Goal: Find specific page/section: Find specific page/section

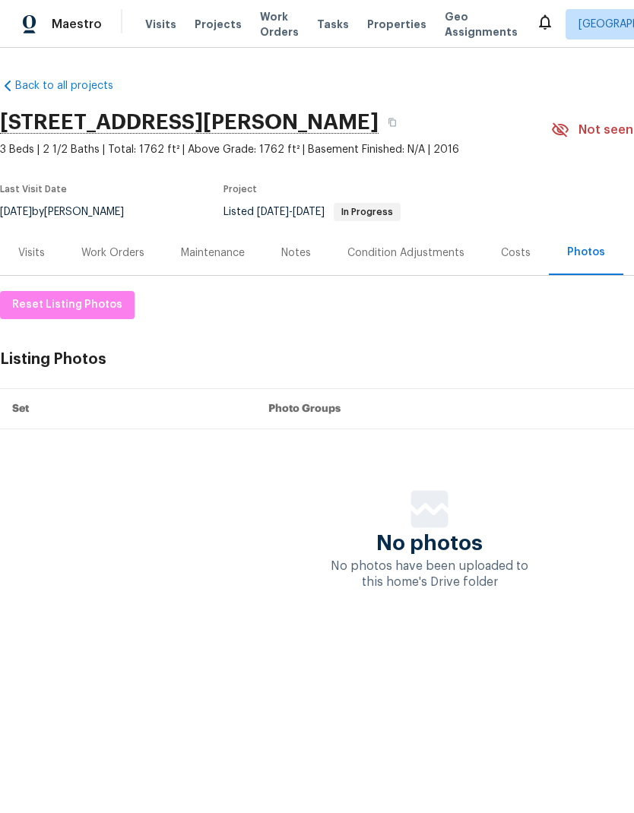
click at [119, 256] on div "Work Orders" at bounding box center [112, 252] width 63 height 15
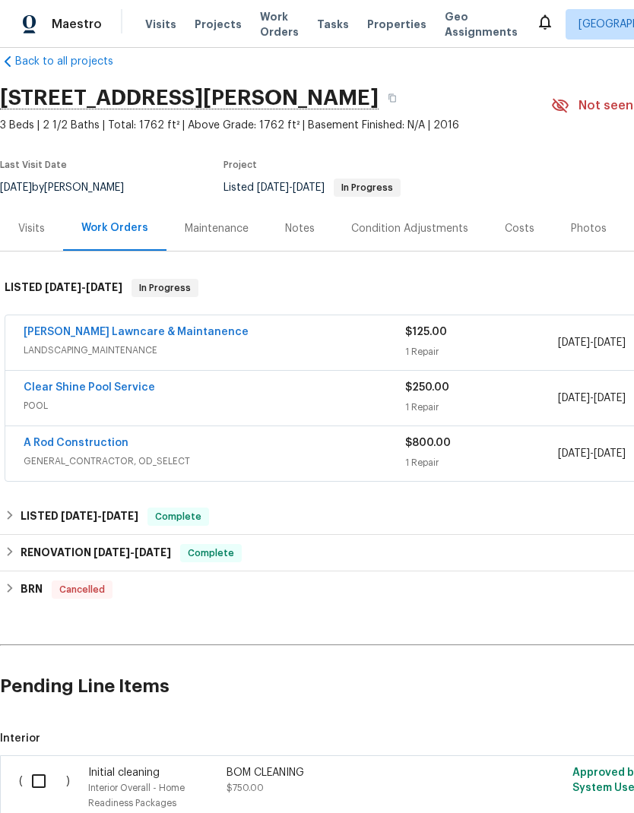
scroll to position [22, 0]
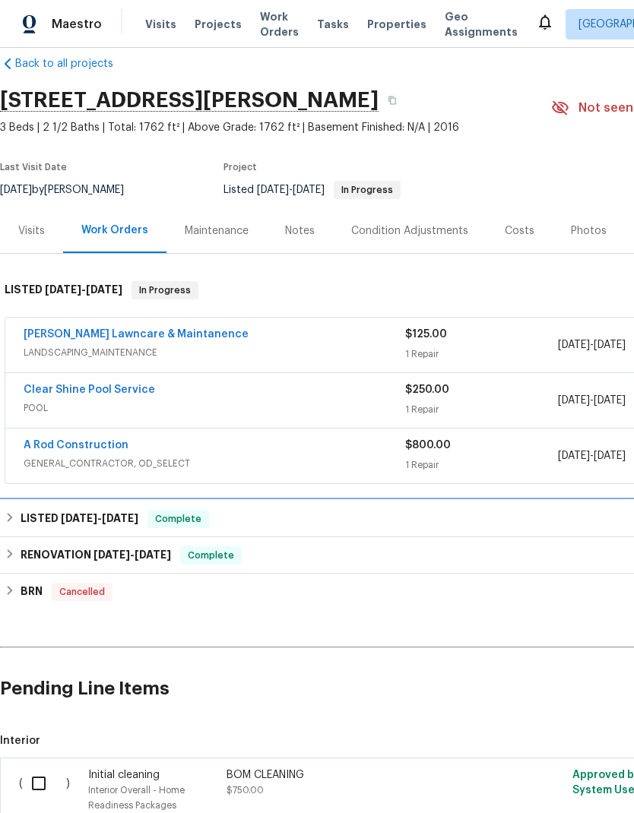
click at [48, 516] on h6 "LISTED [DATE] - [DATE]" at bounding box center [80, 519] width 118 height 18
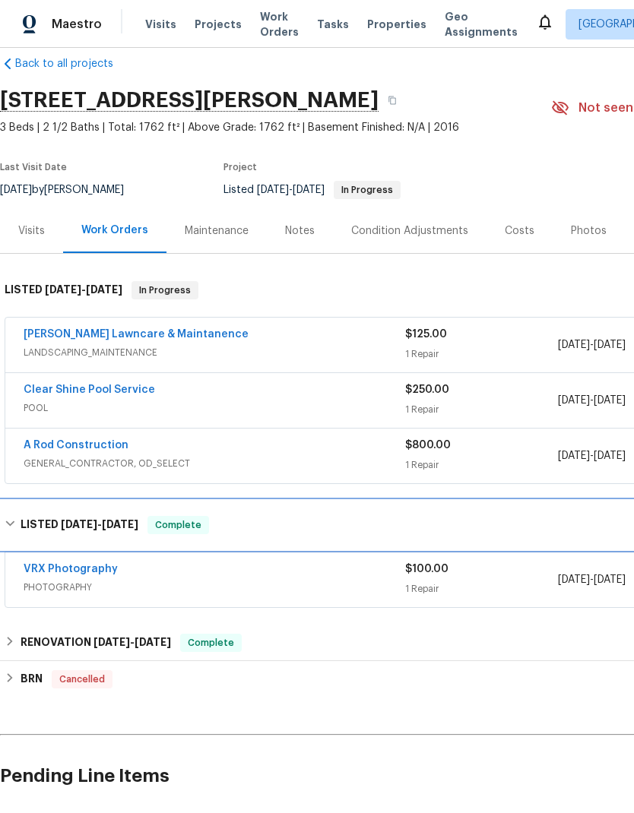
click at [48, 521] on h6 "LISTED [DATE] - [DATE]" at bounding box center [80, 525] width 118 height 18
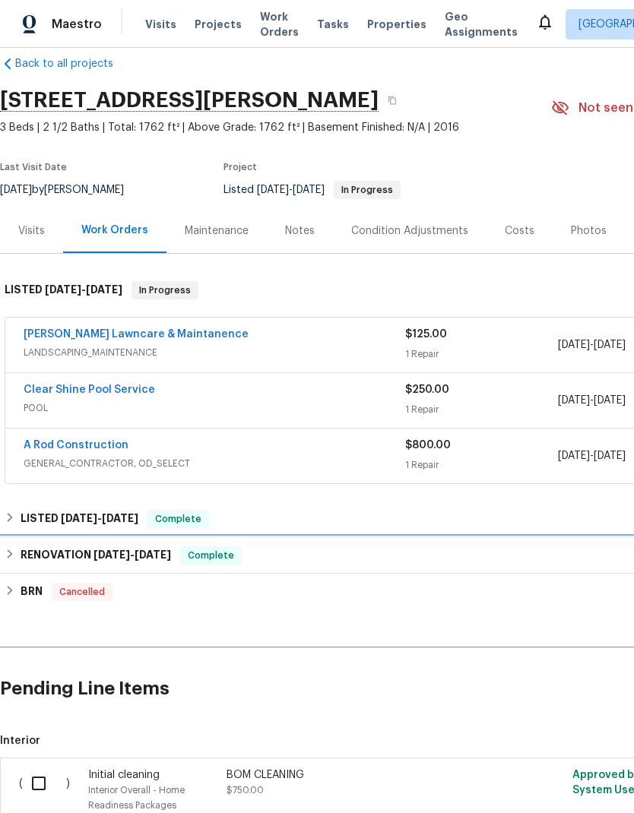
click at [54, 549] on h6 "RENOVATION [DATE] - [DATE]" at bounding box center [96, 555] width 150 height 18
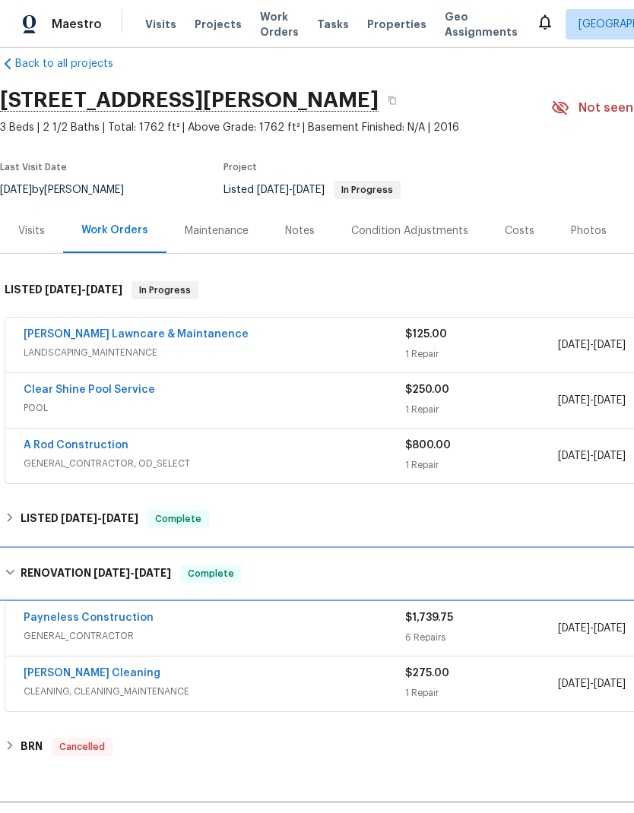
click at [57, 560] on div "RENOVATION [DATE] - [DATE] Complete" at bounding box center [429, 573] width 859 height 49
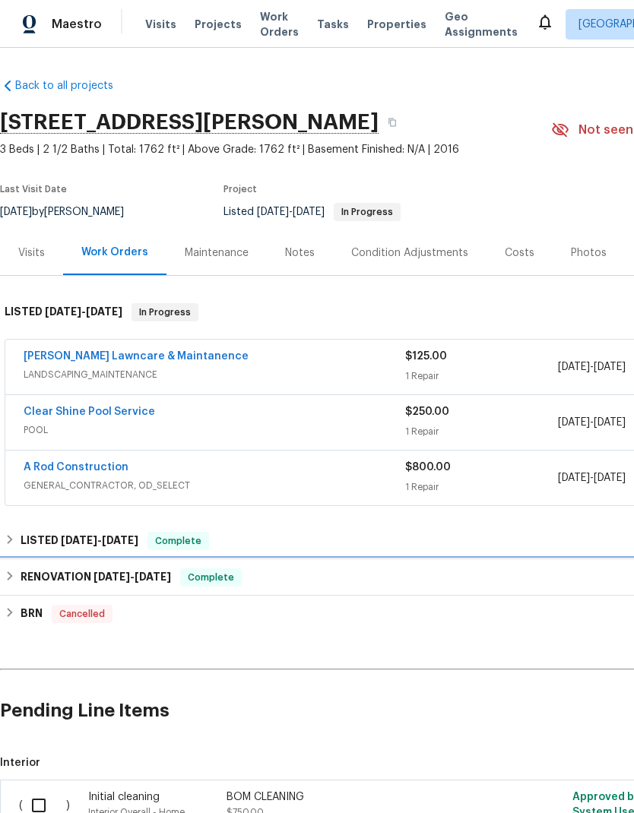
scroll to position [0, 0]
click at [34, 241] on div "Visits" at bounding box center [31, 252] width 63 height 45
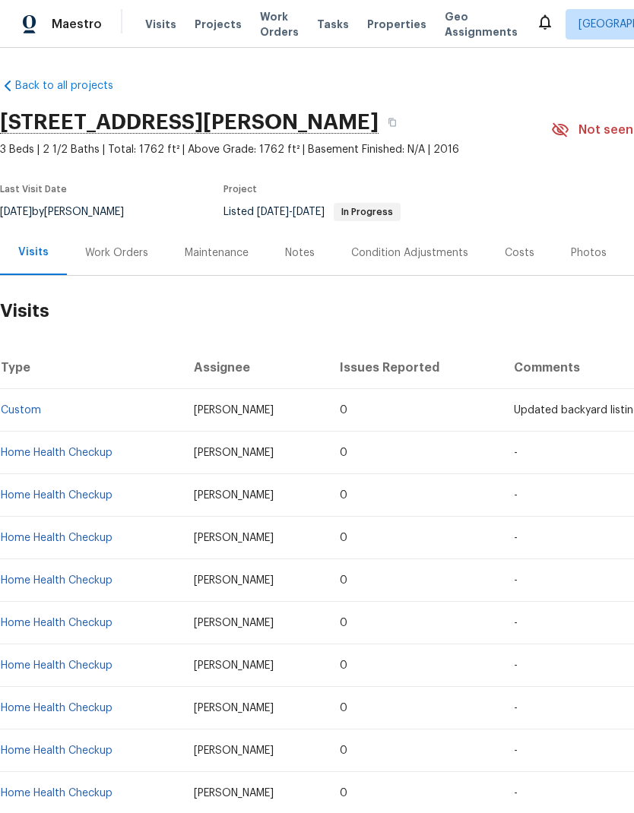
click at [116, 256] on div "Work Orders" at bounding box center [116, 252] width 63 height 15
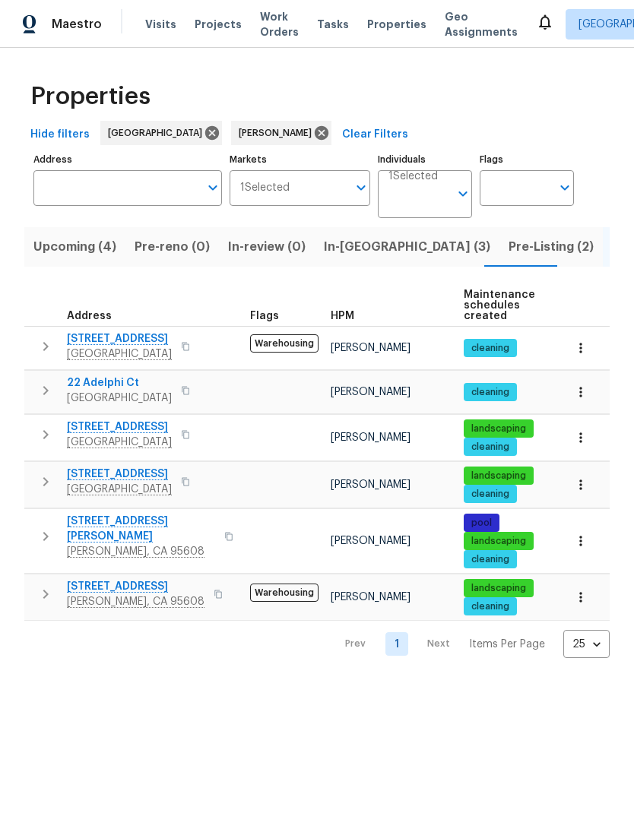
click at [334, 242] on span "In-[GEOGRAPHIC_DATA] (3)" at bounding box center [407, 246] width 166 height 21
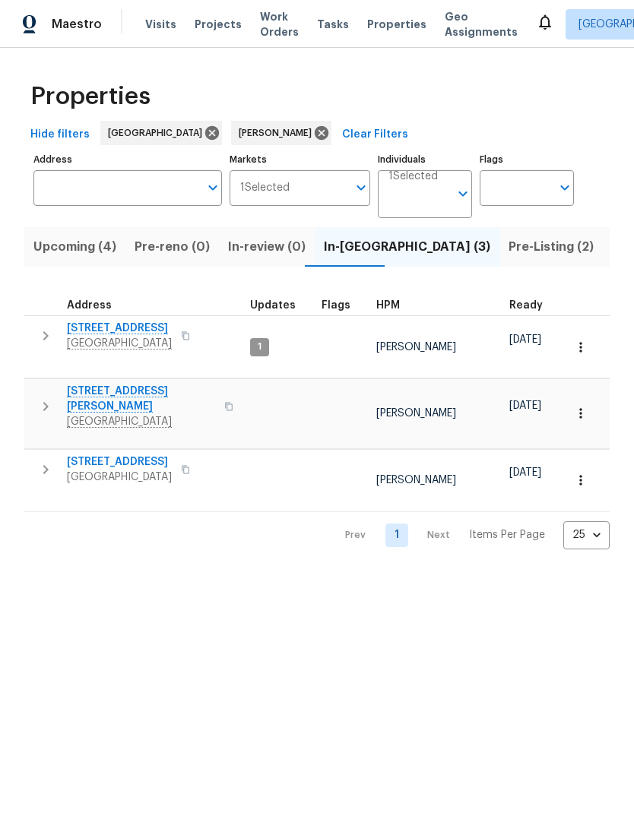
click at [612, 240] on span "Listed (6)" at bounding box center [641, 246] width 58 height 21
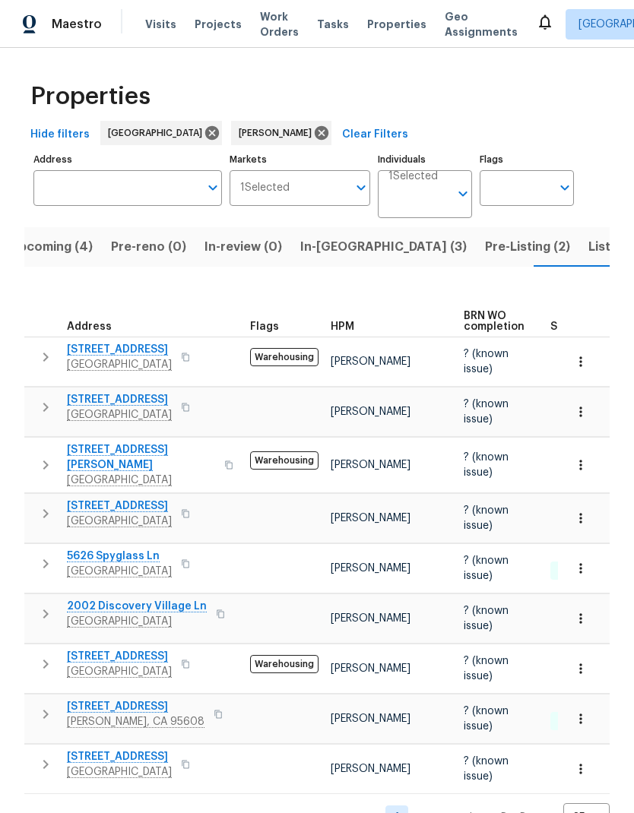
scroll to position [37, 0]
click at [588, 236] on span "Listed (6)" at bounding box center [617, 246] width 58 height 21
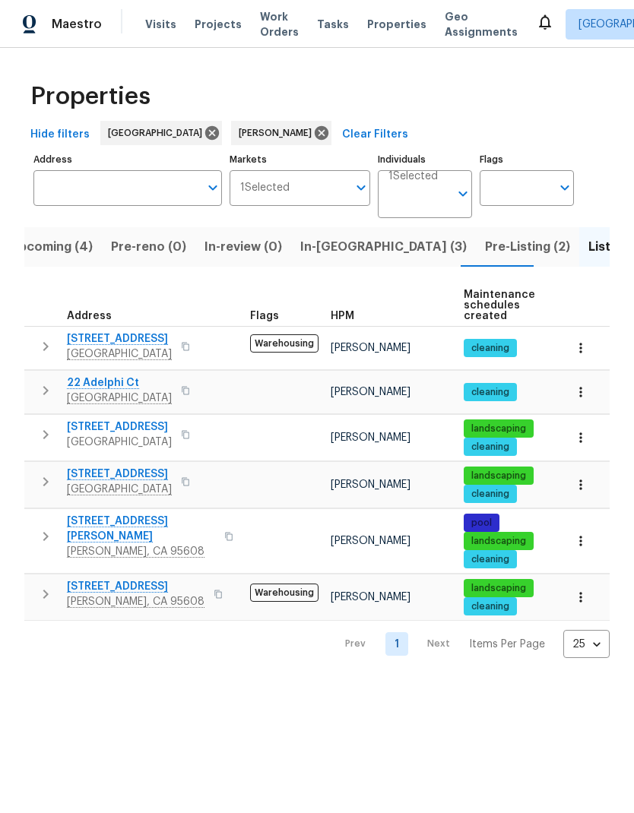
click at [485, 238] on span "Pre-Listing (2)" at bounding box center [527, 246] width 85 height 21
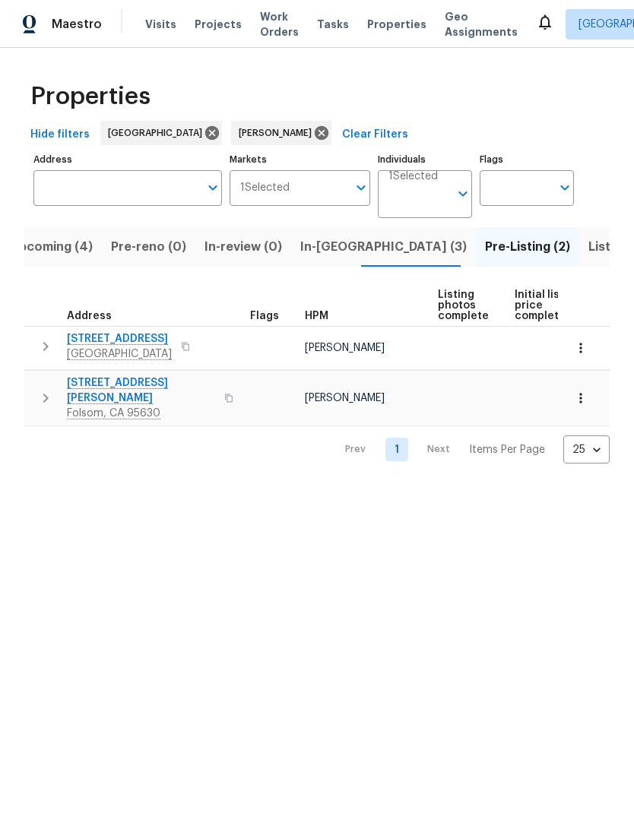
click at [588, 245] on span "Listed (6)" at bounding box center [617, 246] width 58 height 21
